Goal: Find specific page/section: Find specific page/section

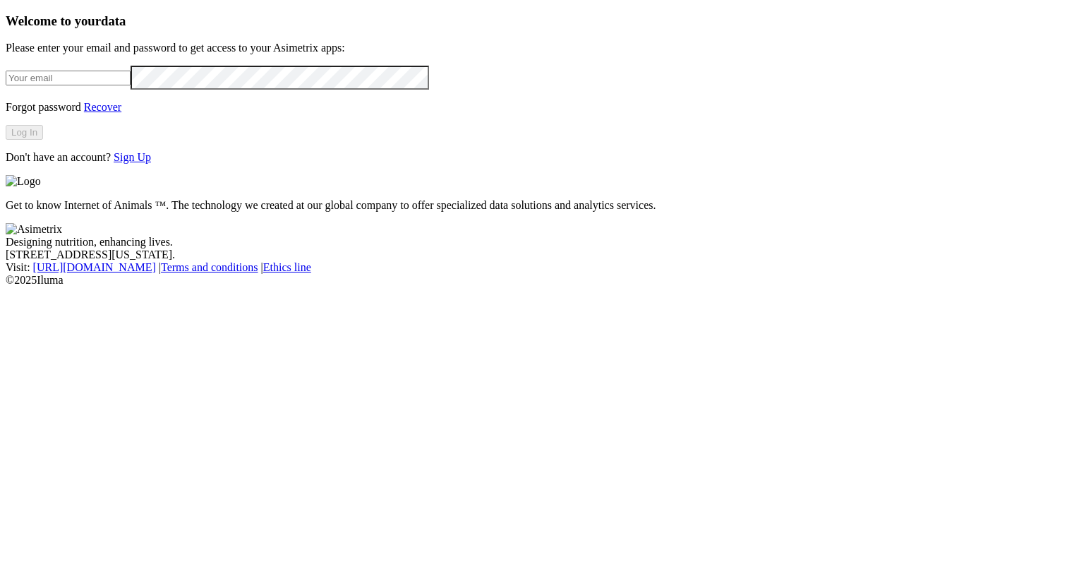
click at [131, 85] on input "email" at bounding box center [68, 78] width 125 height 15
click at [6, 287] on com-1password-button at bounding box center [6, 287] width 0 height 0
type input "[PERSON_NAME][EMAIL_ADDRESS][PERSON_NAME][PERSON_NAME][DOMAIN_NAME]"
click at [43, 140] on button "Log In" at bounding box center [24, 132] width 37 height 15
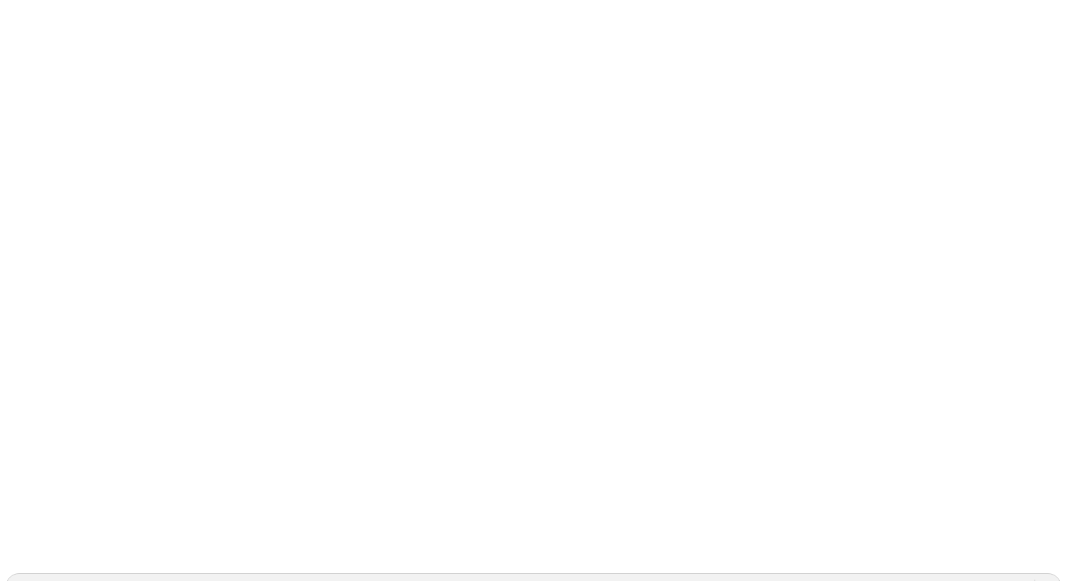
click at [123, 580] on div "ACONDESA-CERDOS" at bounding box center [68, 586] width 110 height 13
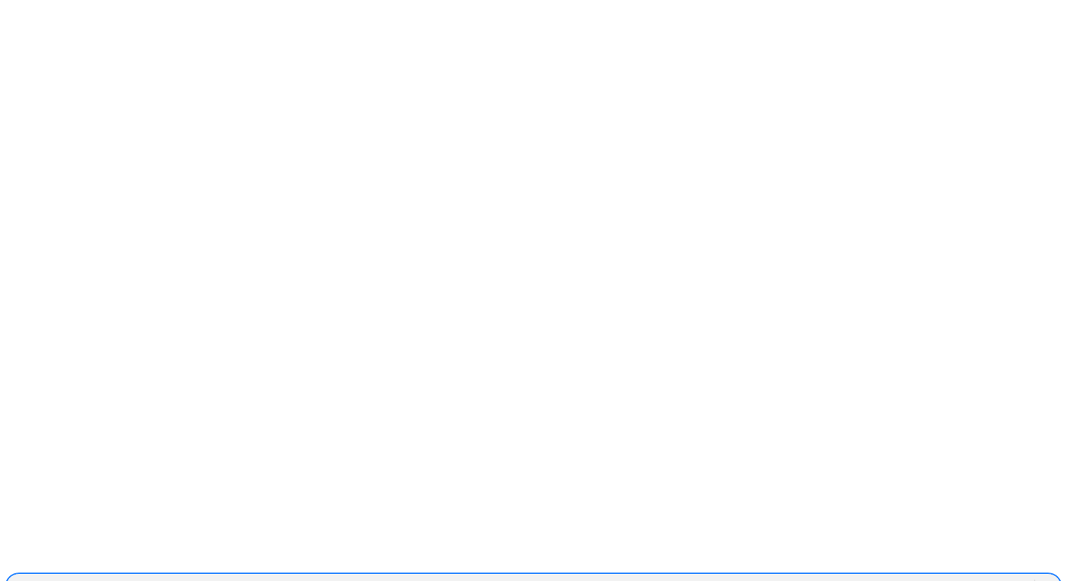
scroll to position [1297, 0]
click at [123, 580] on div "ACONDESA-CERDOS" at bounding box center [68, 586] width 110 height 13
type input "sani"
